Goal: Task Accomplishment & Management: Use online tool/utility

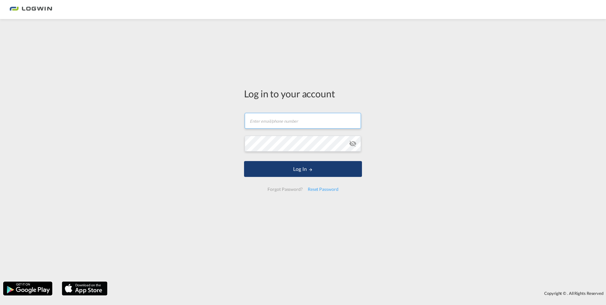
type input "[PERSON_NAME][EMAIL_ADDRESS][PERSON_NAME][DOMAIN_NAME]"
click at [270, 165] on button "Log In" at bounding box center [303, 169] width 118 height 16
